Goal: Information Seeking & Learning: Find specific page/section

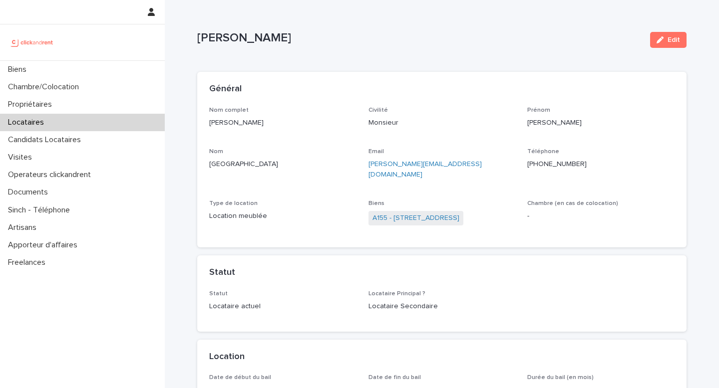
click at [24, 120] on p "Locataires" at bounding box center [28, 122] width 48 height 9
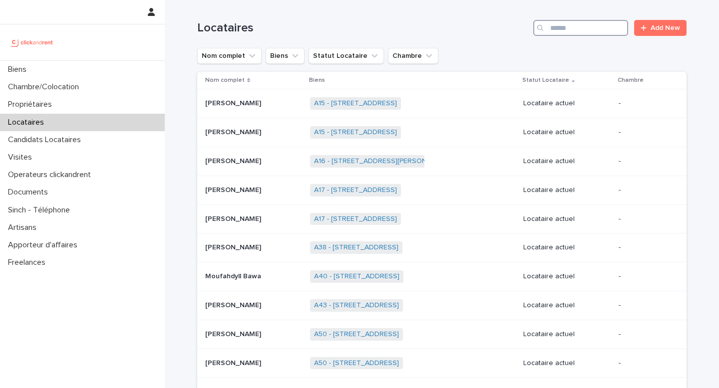
click at [581, 31] on input "Search" at bounding box center [580, 28] width 95 height 16
paste input "**********"
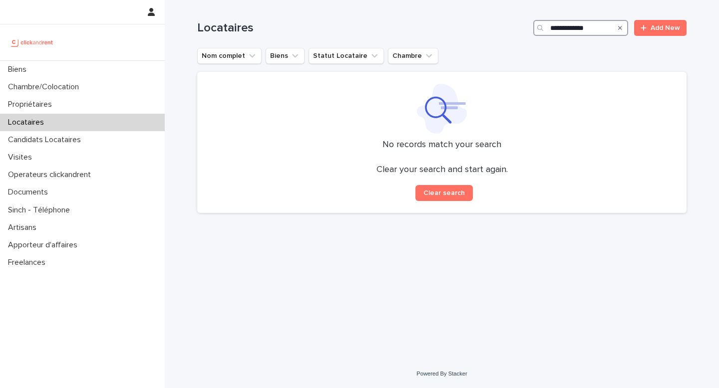
drag, startPoint x: 575, startPoint y: 27, endPoint x: 535, endPoint y: 25, distance: 40.0
click at [535, 25] on div "**********" at bounding box center [580, 28] width 95 height 16
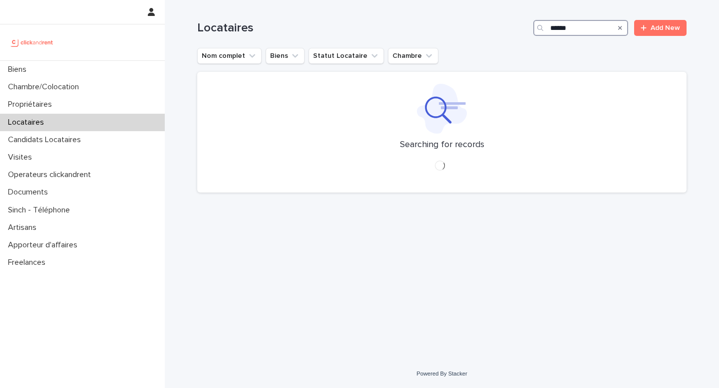
click at [584, 28] on input "******" at bounding box center [580, 28] width 95 height 16
type input "**********"
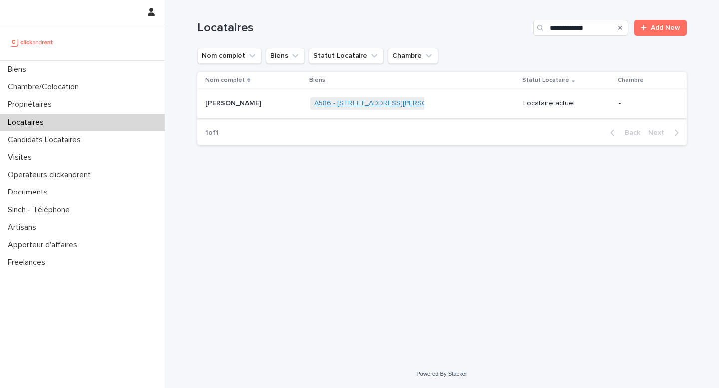
click at [328, 107] on link "A586 - [STREET_ADDRESS][PERSON_NAME]" at bounding box center [385, 103] width 143 height 8
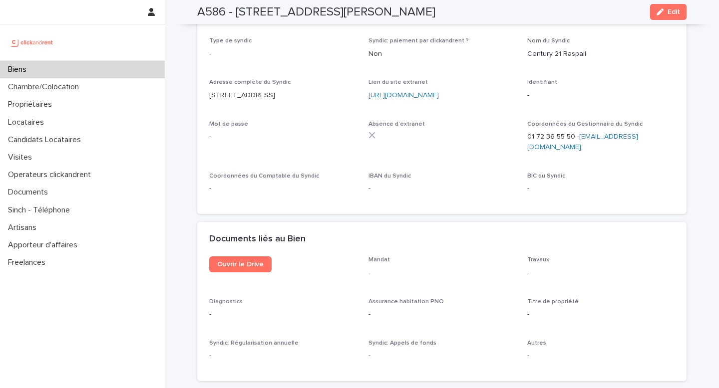
scroll to position [3549, 0]
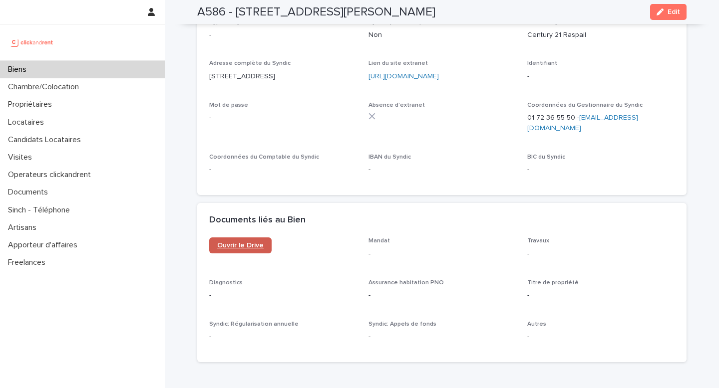
click at [244, 242] on span "Ouvrir le Drive" at bounding box center [240, 245] width 46 height 7
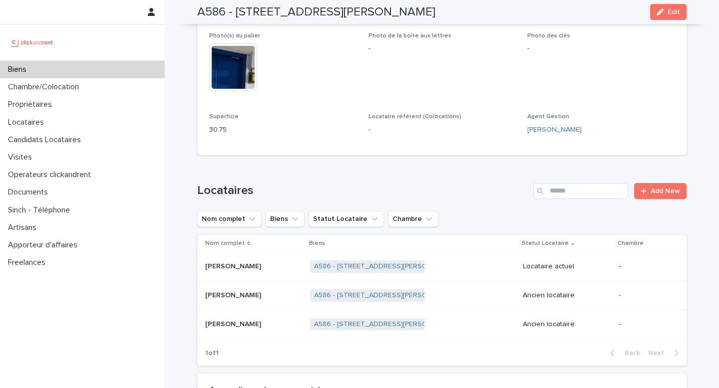
scroll to position [462, 0]
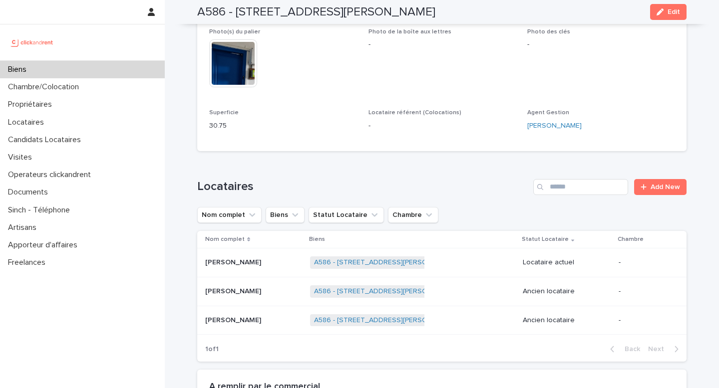
click at [233, 314] on p "[PERSON_NAME]" at bounding box center [234, 319] width 58 height 10
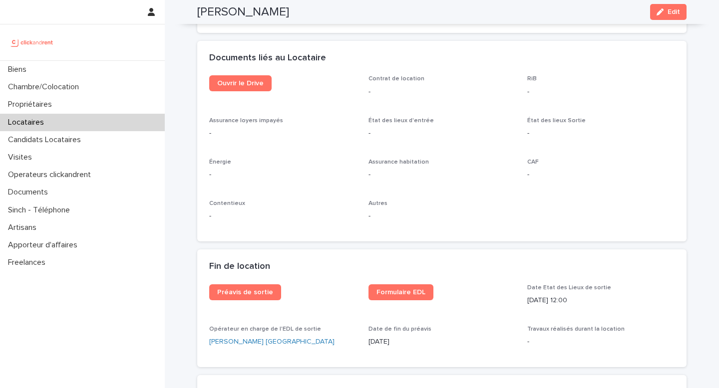
scroll to position [1043, 0]
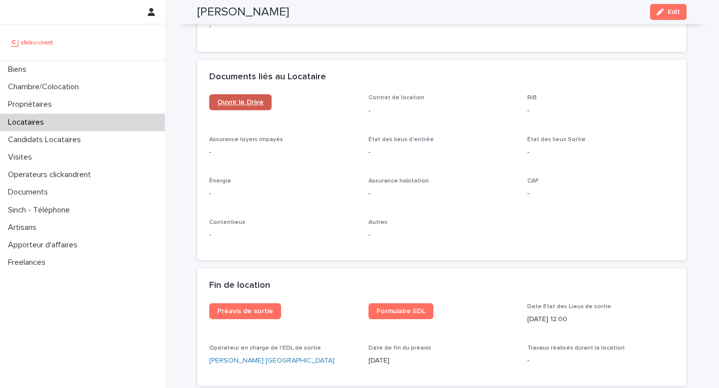
click at [227, 95] on link "Ouvrir le Drive" at bounding box center [240, 102] width 62 height 16
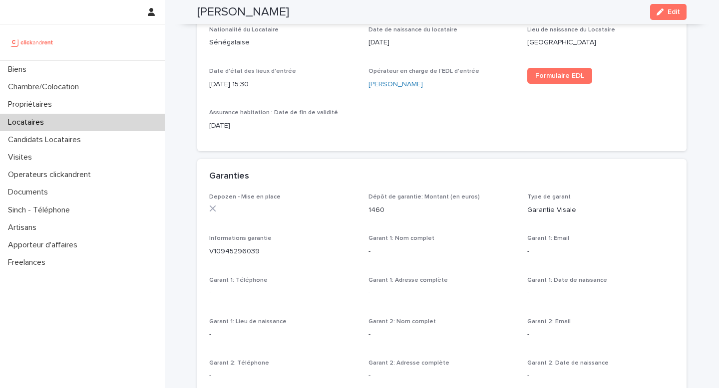
scroll to position [0, 0]
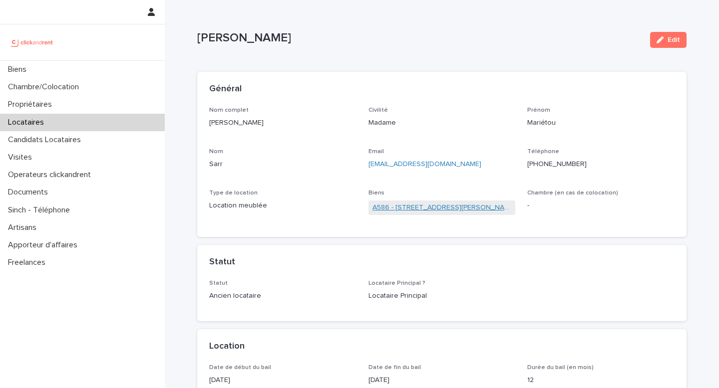
click at [402, 204] on link "A586 - [STREET_ADDRESS][PERSON_NAME]" at bounding box center [441, 208] width 139 height 10
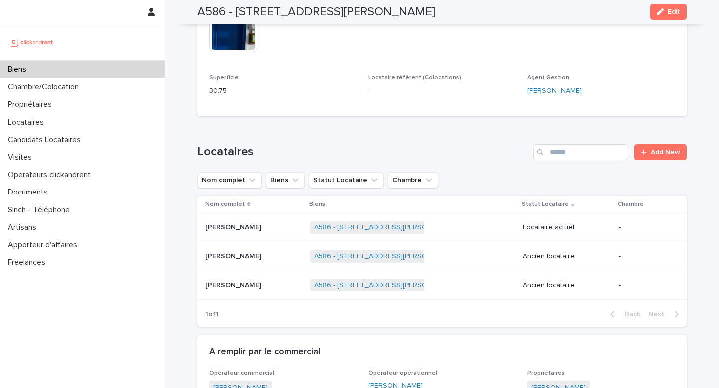
scroll to position [2376, 0]
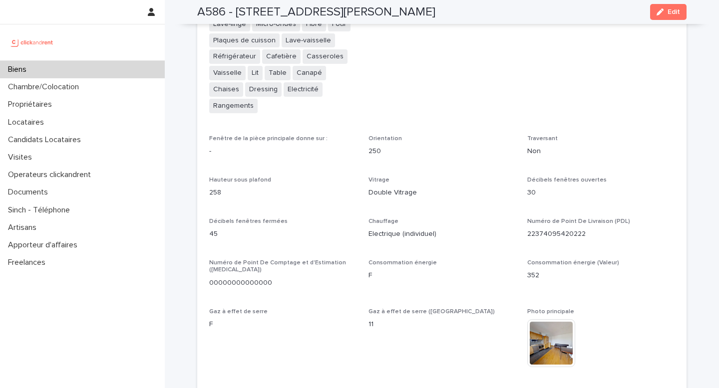
click at [45, 69] on div "Biens" at bounding box center [82, 69] width 165 height 17
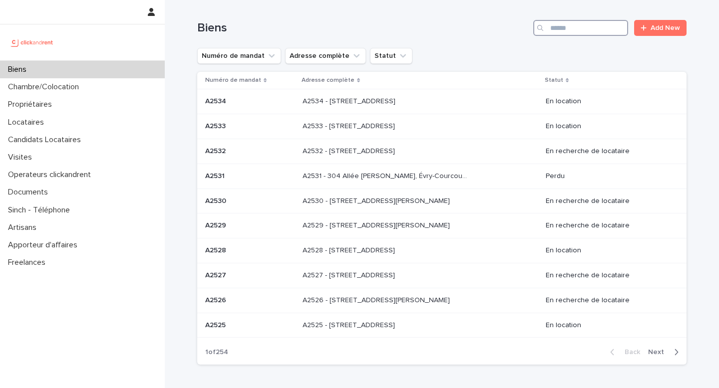
click at [567, 34] on input "Search" at bounding box center [580, 28] width 95 height 16
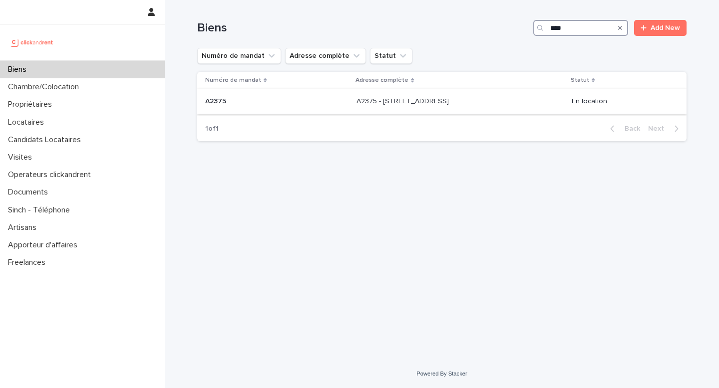
type input "****"
click at [367, 104] on p "A2375 - [STREET_ADDRESS]" at bounding box center [403, 100] width 94 height 10
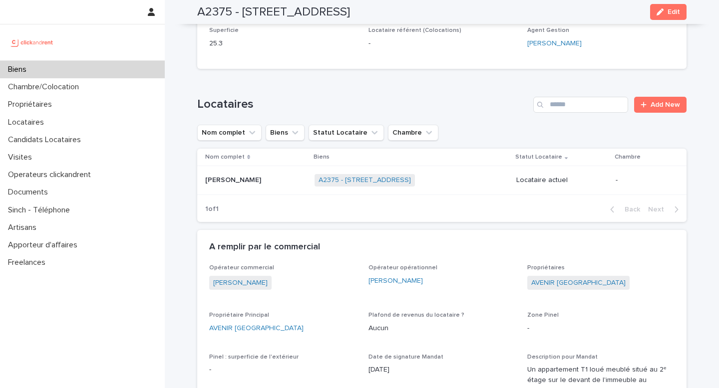
scroll to position [376, 0]
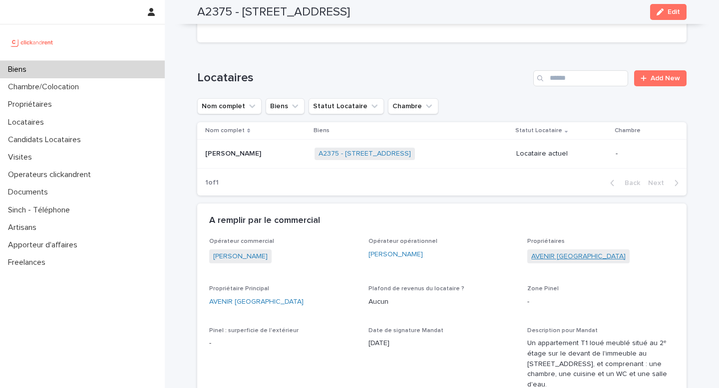
click at [582, 252] on link "AVENIR [GEOGRAPHIC_DATA]" at bounding box center [578, 257] width 94 height 10
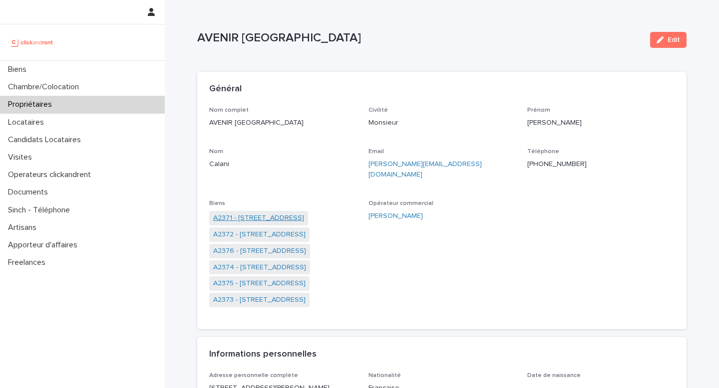
click at [271, 213] on link "A2371 - [STREET_ADDRESS]" at bounding box center [258, 218] width 91 height 10
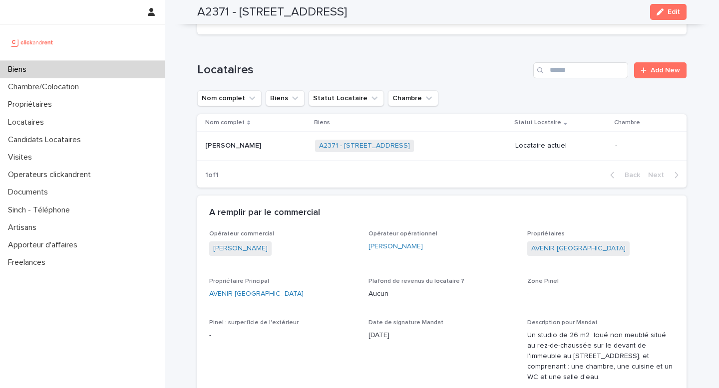
scroll to position [475, 0]
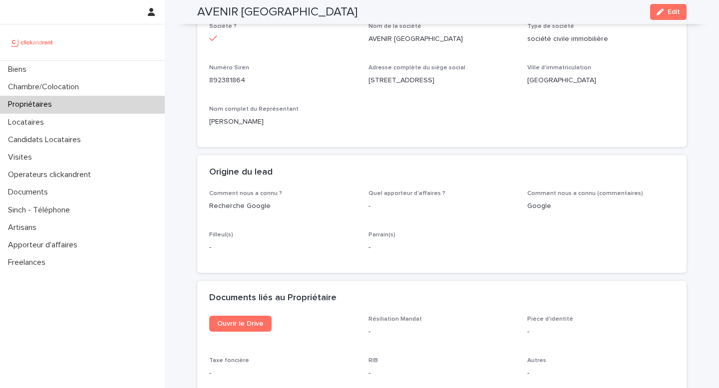
scroll to position [138, 0]
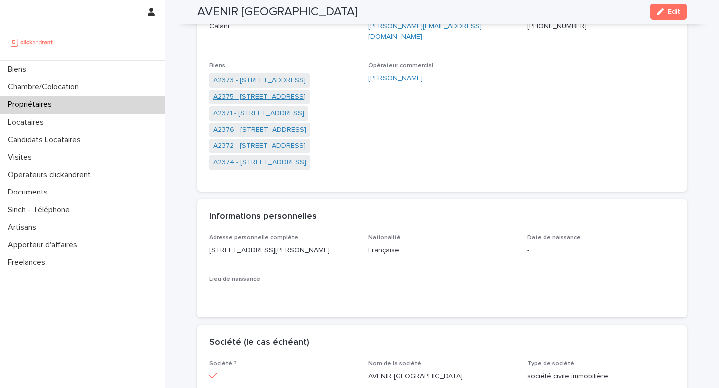
click at [271, 92] on link "A2375 - [STREET_ADDRESS]" at bounding box center [259, 97] width 92 height 10
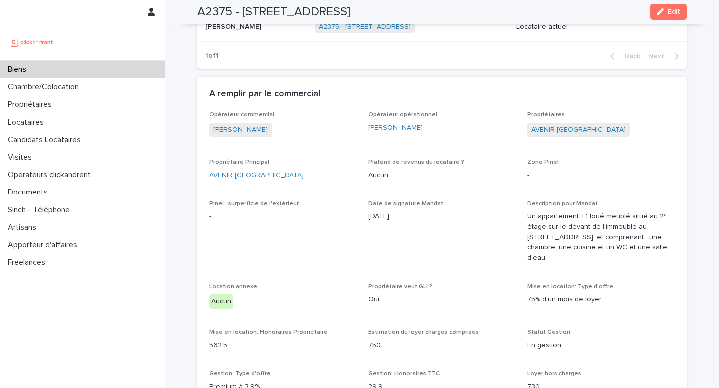
scroll to position [504, 0]
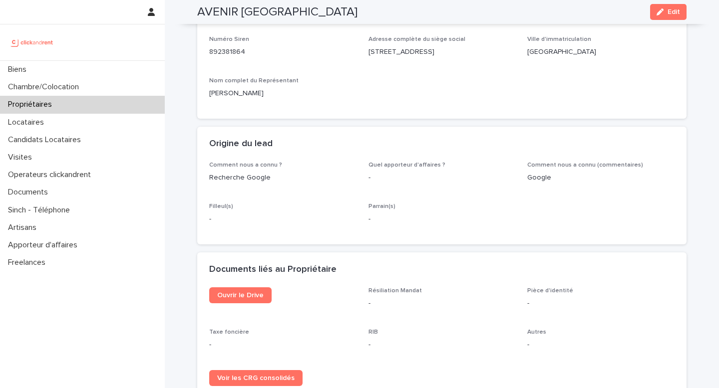
scroll to position [166, 0]
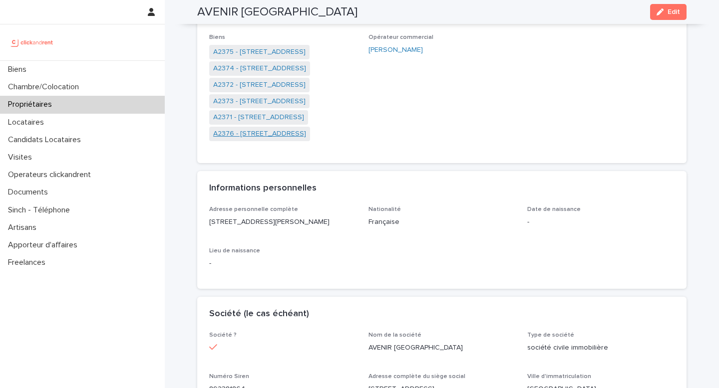
click at [248, 129] on link "A2376 - [STREET_ADDRESS]" at bounding box center [259, 134] width 93 height 10
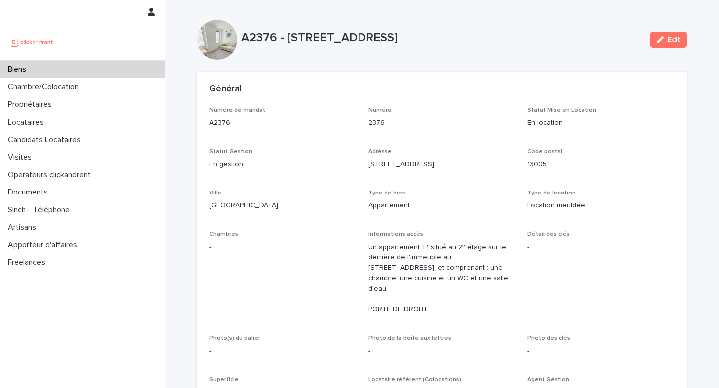
scroll to position [110, 0]
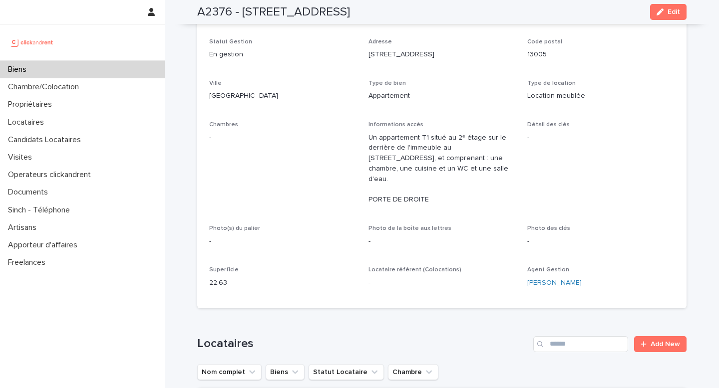
click at [69, 60] on div at bounding box center [82, 42] width 165 height 36
click at [70, 63] on div "Biens" at bounding box center [82, 69] width 165 height 17
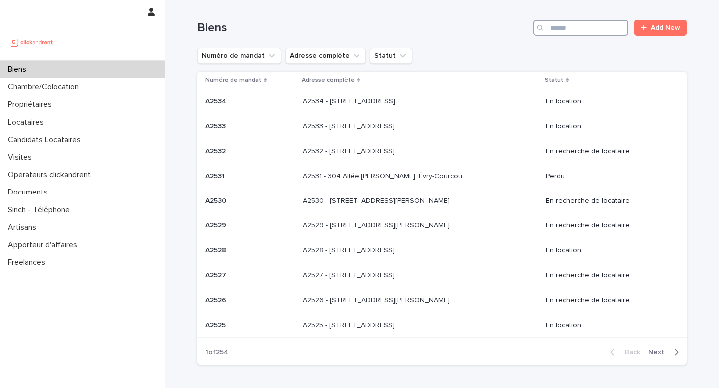
click at [584, 28] on input "Search" at bounding box center [580, 28] width 95 height 16
type input "****"
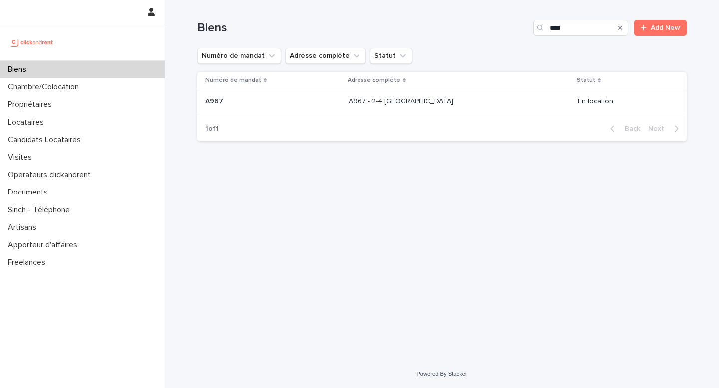
click at [413, 98] on p "A967 - 2-4 [GEOGRAPHIC_DATA]" at bounding box center [401, 100] width 107 height 10
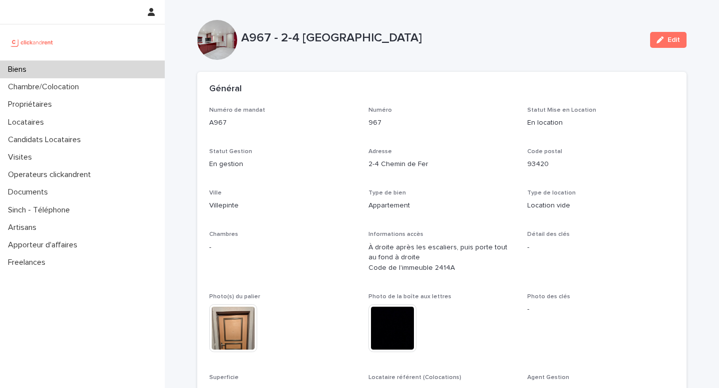
click at [511, 229] on div "Numéro de mandat A967 Numéro 967 Statut Mise en Location En location Statut Ges…" at bounding box center [441, 255] width 465 height 297
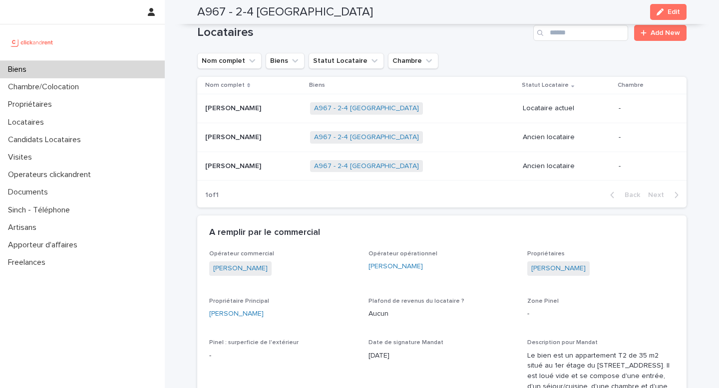
scroll to position [426, 0]
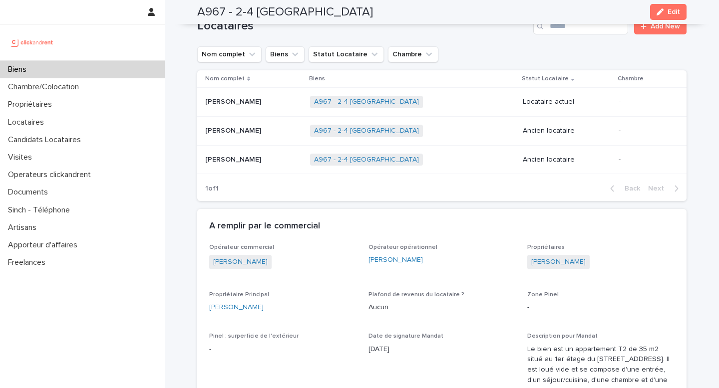
click at [226, 102] on p "[PERSON_NAME]" at bounding box center [234, 101] width 58 height 10
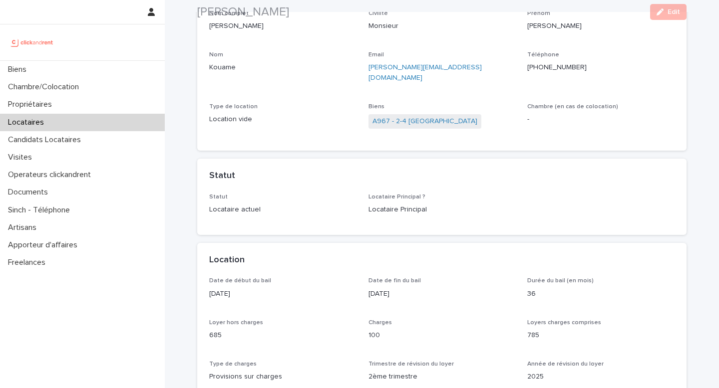
scroll to position [103, 0]
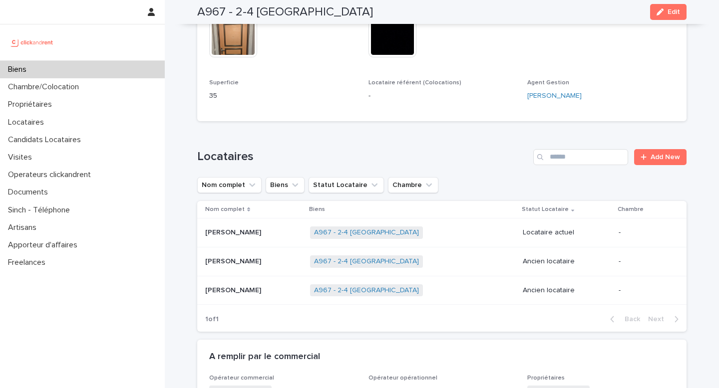
scroll to position [299, 0]
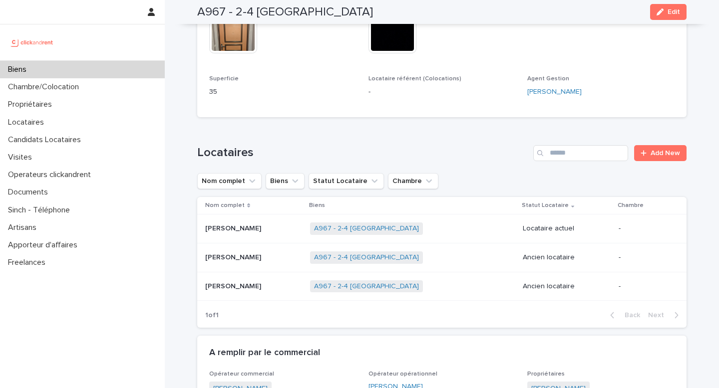
click at [245, 289] on p "[PERSON_NAME]" at bounding box center [234, 285] width 58 height 10
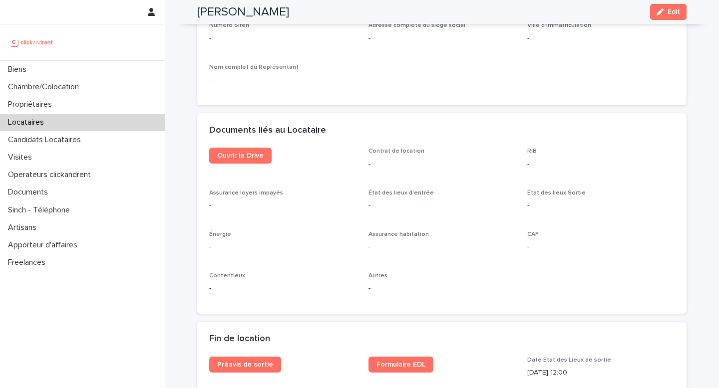
scroll to position [972, 0]
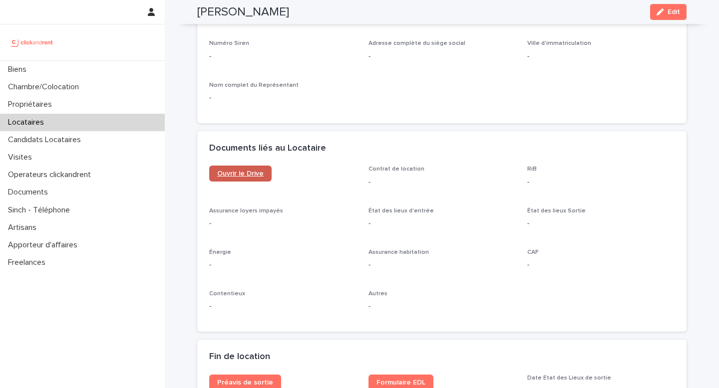
click at [232, 174] on span "Ouvrir le Drive" at bounding box center [240, 173] width 46 height 7
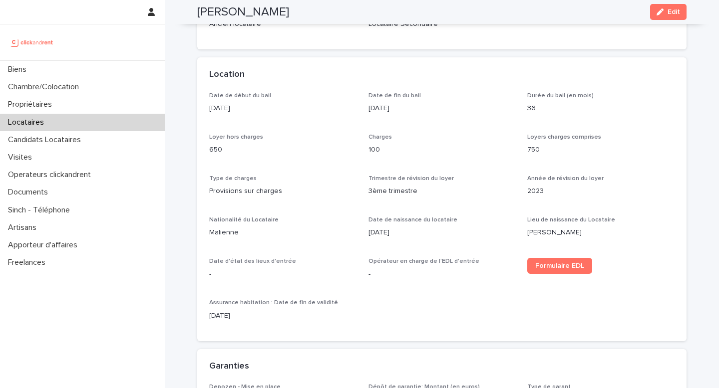
scroll to position [0, 0]
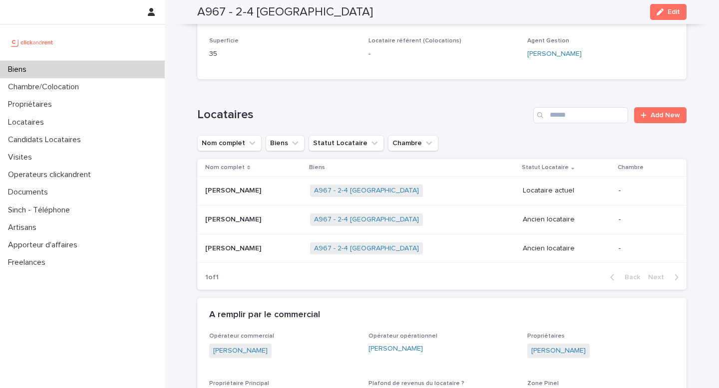
scroll to position [347, 0]
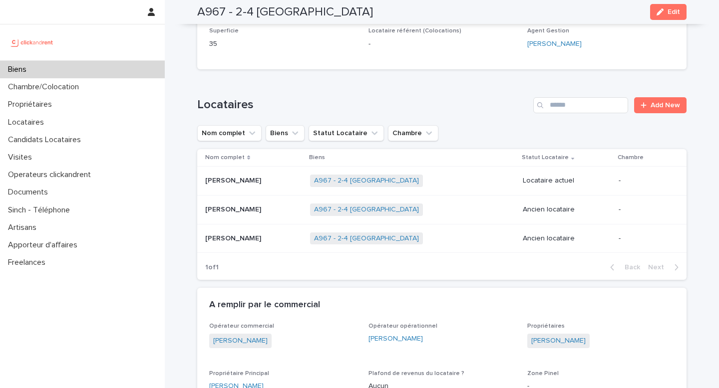
click at [231, 208] on p "[PERSON_NAME]" at bounding box center [234, 209] width 58 height 10
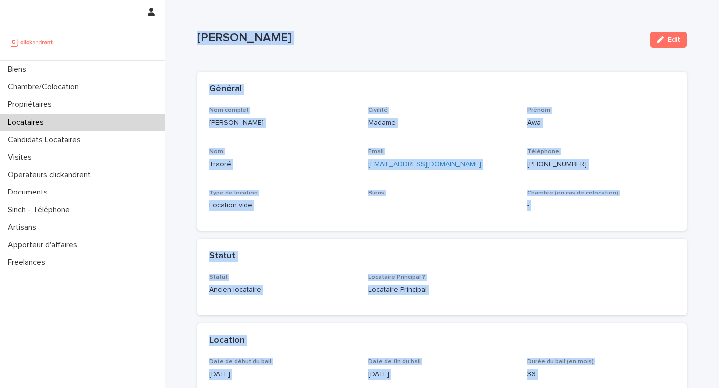
click at [318, 253] on div "Statut" at bounding box center [439, 256] width 461 height 11
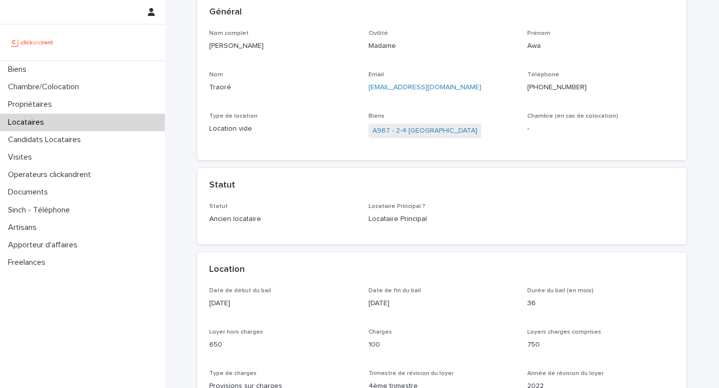
scroll to position [181, 0]
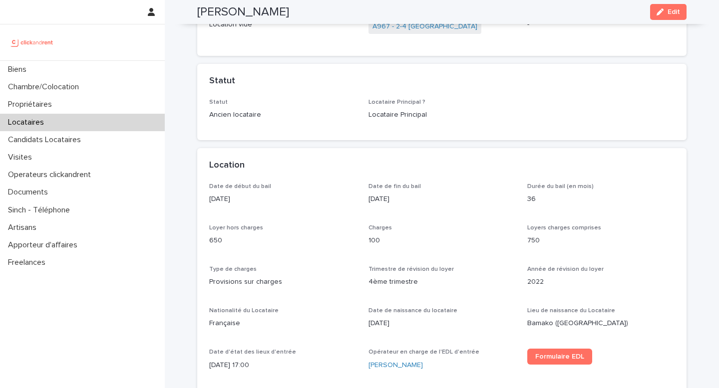
drag, startPoint x: 211, startPoint y: 200, endPoint x: 248, endPoint y: 204, distance: 37.6
click at [248, 204] on p "[DATE]" at bounding box center [282, 199] width 147 height 10
drag, startPoint x: 204, startPoint y: 201, endPoint x: 250, endPoint y: 201, distance: 45.9
click at [250, 201] on div "Date de début du bail [DATE] Date de fin du bail [DATE] Durée du bail (en mois)…" at bounding box center [441, 307] width 489 height 249
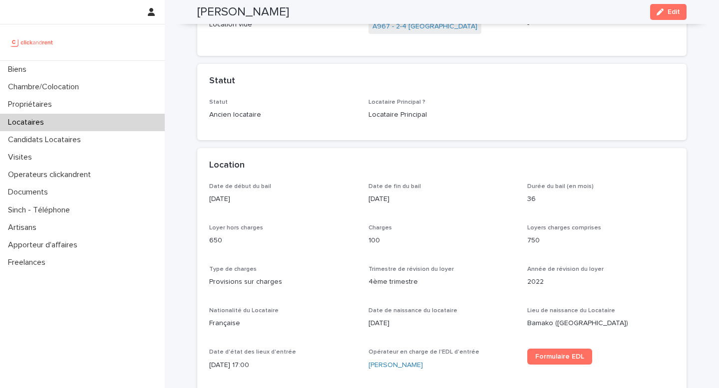
click at [250, 201] on p "[DATE]" at bounding box center [282, 199] width 147 height 10
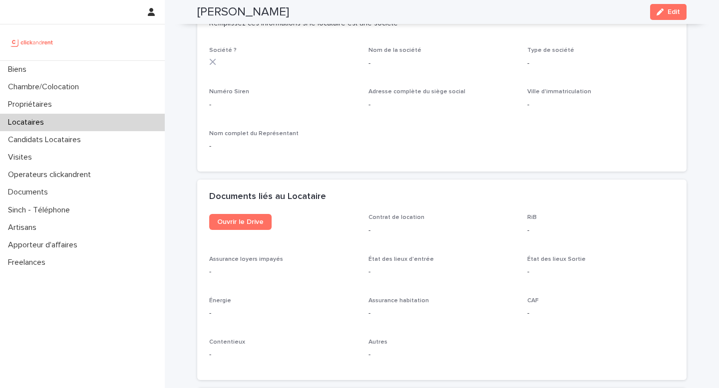
scroll to position [979, 0]
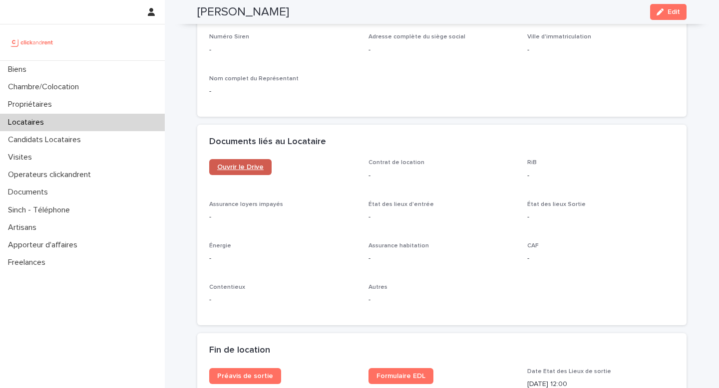
click at [245, 168] on span "Ouvrir le Drive" at bounding box center [240, 167] width 46 height 7
